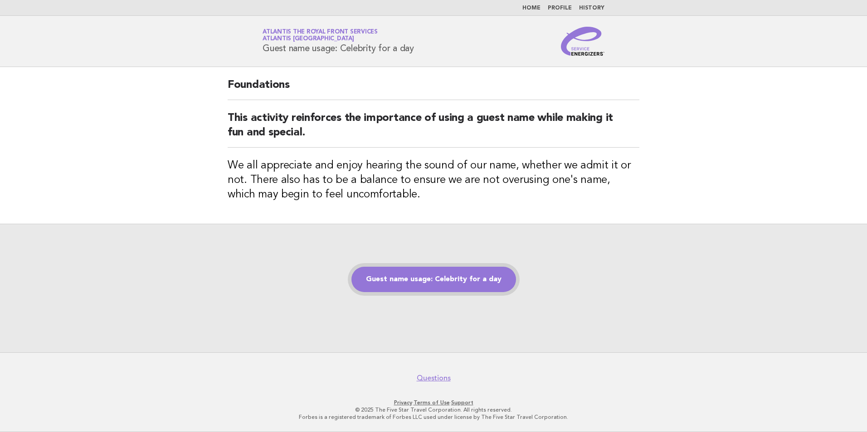
click at [434, 278] on link "Guest name usage: Celebrity for a day" at bounding box center [433, 279] width 165 height 25
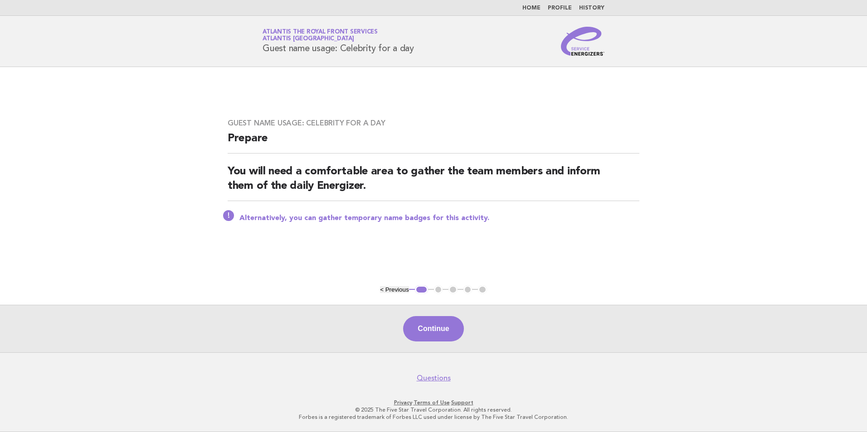
click at [467, 220] on p "Alternatively, you can gather temporary name badges for this activity." at bounding box center [439, 218] width 400 height 9
click at [427, 333] on button "Continue" at bounding box center [433, 328] width 60 height 25
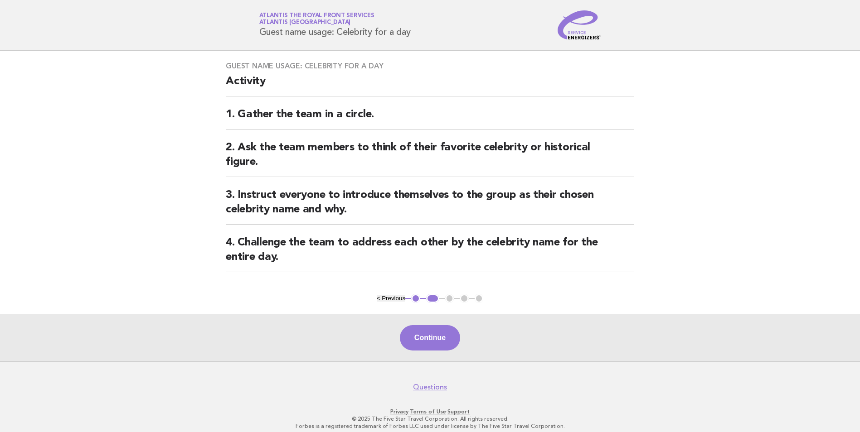
scroll to position [25, 0]
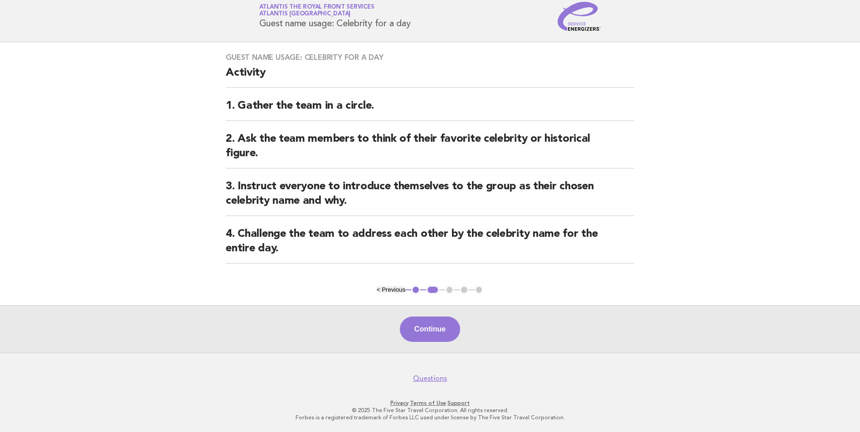
drag, startPoint x: 438, startPoint y: 334, endPoint x: 438, endPoint y: 328, distance: 5.4
click at [438, 333] on button "Continue" at bounding box center [430, 329] width 60 height 25
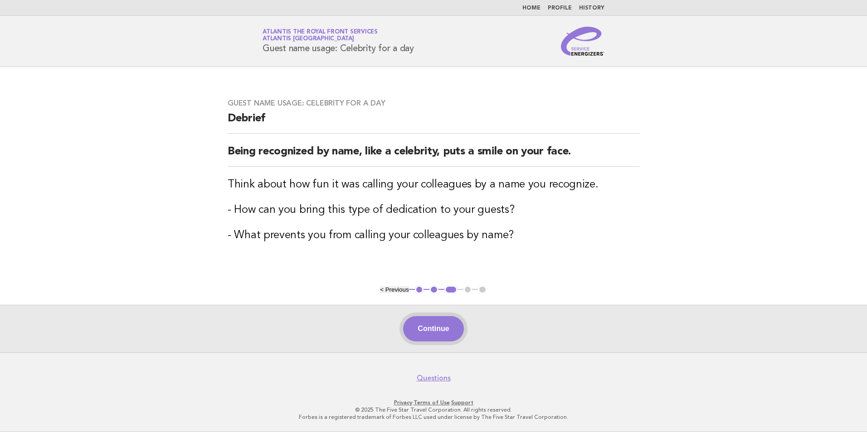
click at [447, 325] on button "Continue" at bounding box center [433, 328] width 60 height 25
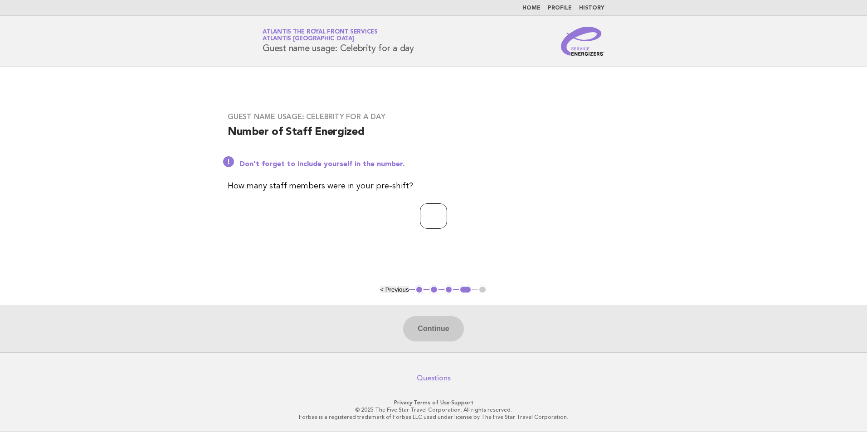
click at [442, 215] on input "number" at bounding box center [433, 215] width 27 height 25
type input "*"
click at [438, 324] on button "Continue" at bounding box center [433, 328] width 60 height 25
